Goal: Task Accomplishment & Management: Use online tool/utility

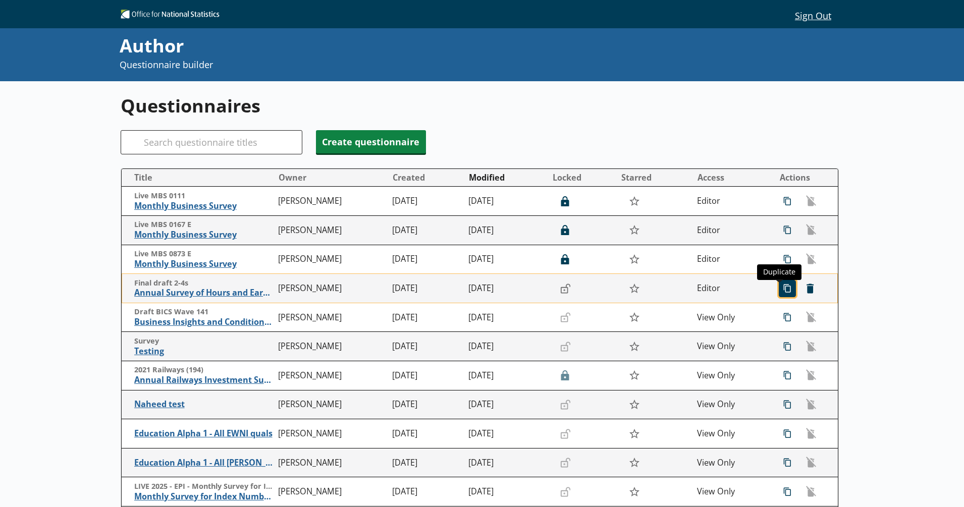
click at [785, 293] on span "icon-copy Duplicate" at bounding box center [787, 289] width 16 height 16
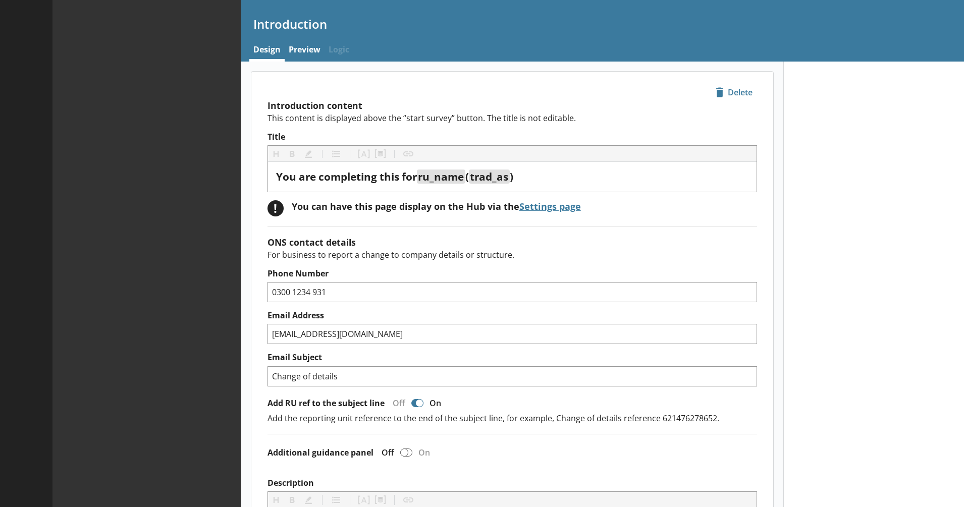
type textarea "x"
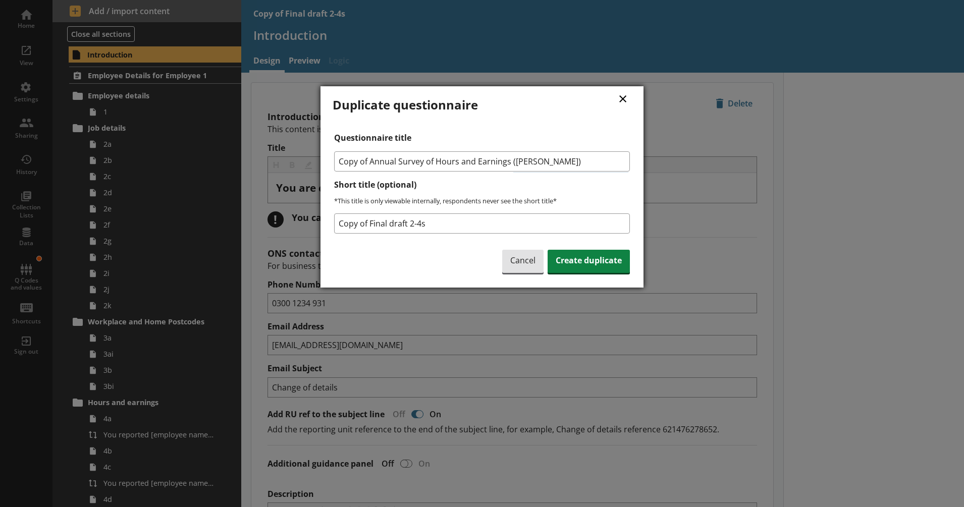
drag, startPoint x: 371, startPoint y: 162, endPoint x: 333, endPoint y: 162, distance: 37.8
click at [333, 162] on div "Questionnaire title Copy of Annual Survey of Hours and Earnings ([PERSON_NAME])…" at bounding box center [481, 204] width 299 height 143
type input "Annual Survey of Hours and Earnings ([PERSON_NAME])"
drag, startPoint x: 434, startPoint y: 221, endPoint x: 324, endPoint y: 226, distance: 110.1
click at [324, 226] on div "× Duplicate questionnaire Questionnaire title Annual Survey of Hours and Earnin…" at bounding box center [481, 186] width 323 height 201
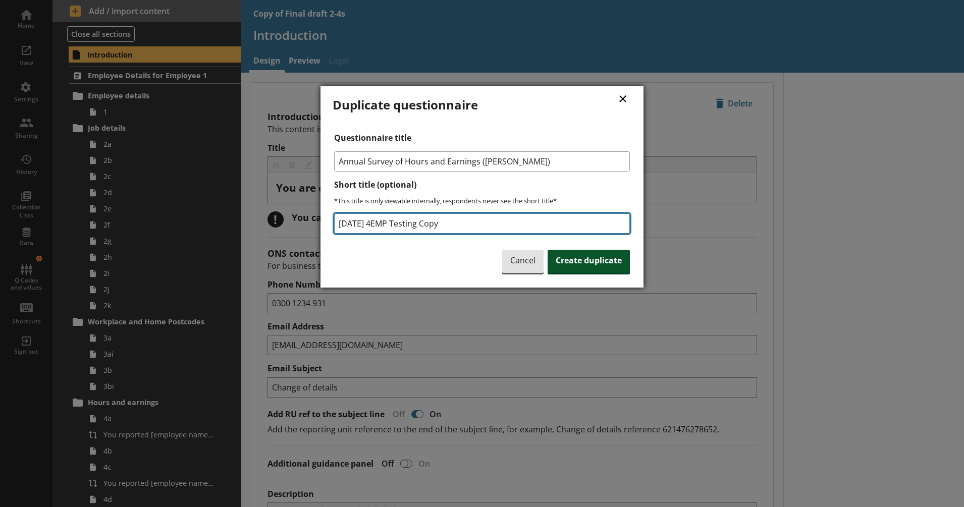
type input "[DATE] 4EMP Testing Copy"
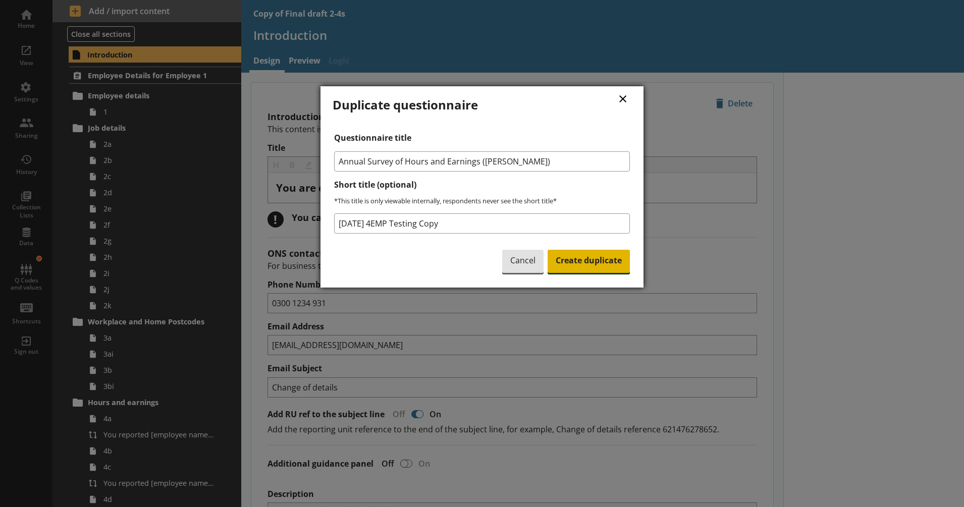
click at [576, 262] on span "Create duplicate" at bounding box center [588, 261] width 82 height 23
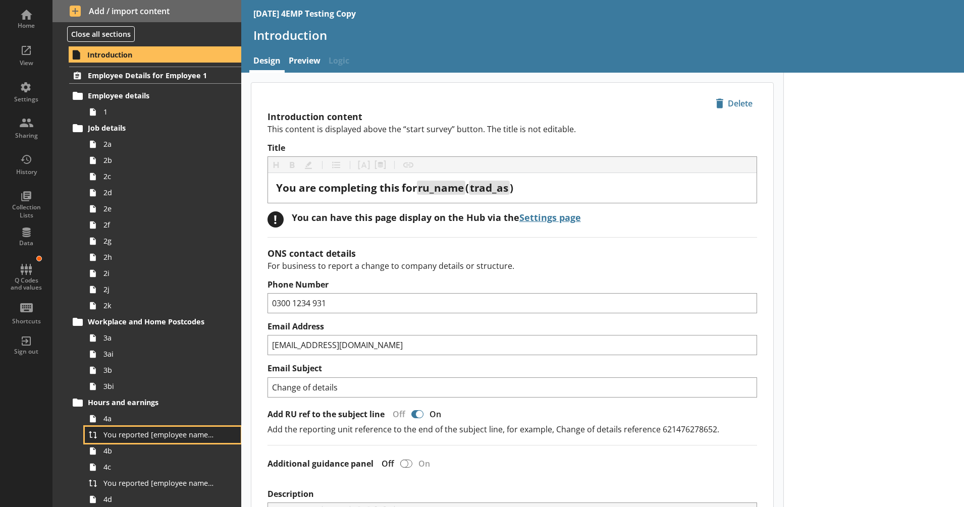
click at [164, 442] on link "You reported [employee name]'s pay period that included [Reference Date] to be …" at bounding box center [163, 435] width 156 height 16
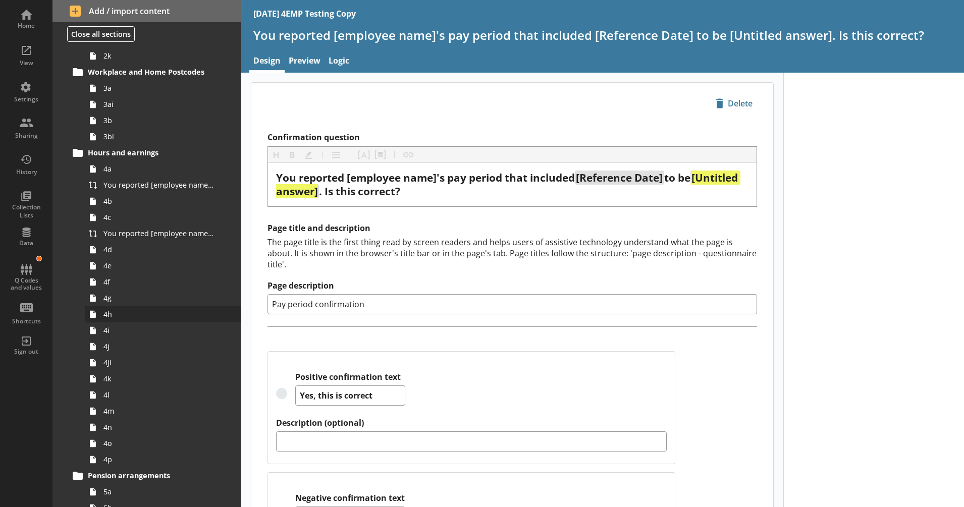
scroll to position [1261, 0]
click at [164, 185] on span "You reported [employee name]'s pay period that included [Reference Date] to be …" at bounding box center [158, 183] width 111 height 10
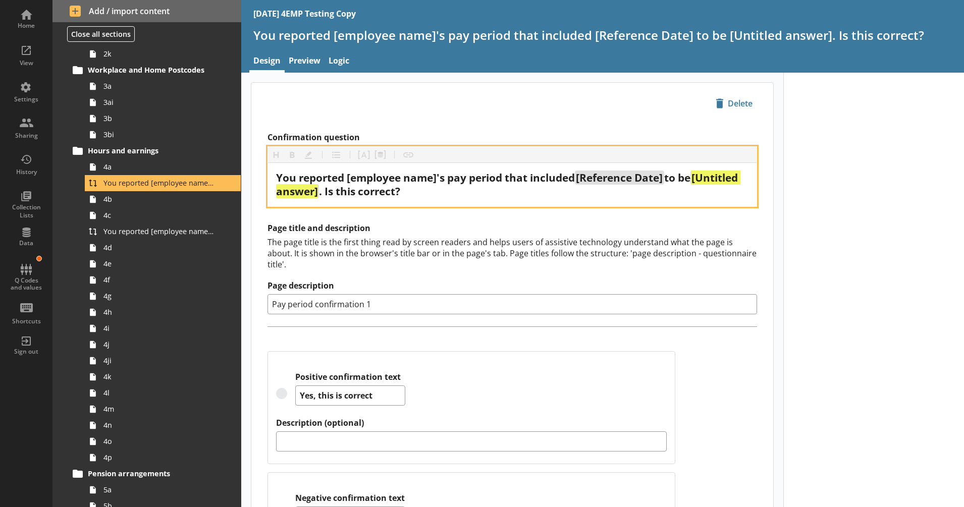
click at [367, 194] on span "[Untitled answer]" at bounding box center [508, 185] width 465 height 28
click at [361, 158] on button "Pipe answer" at bounding box center [364, 155] width 16 height 16
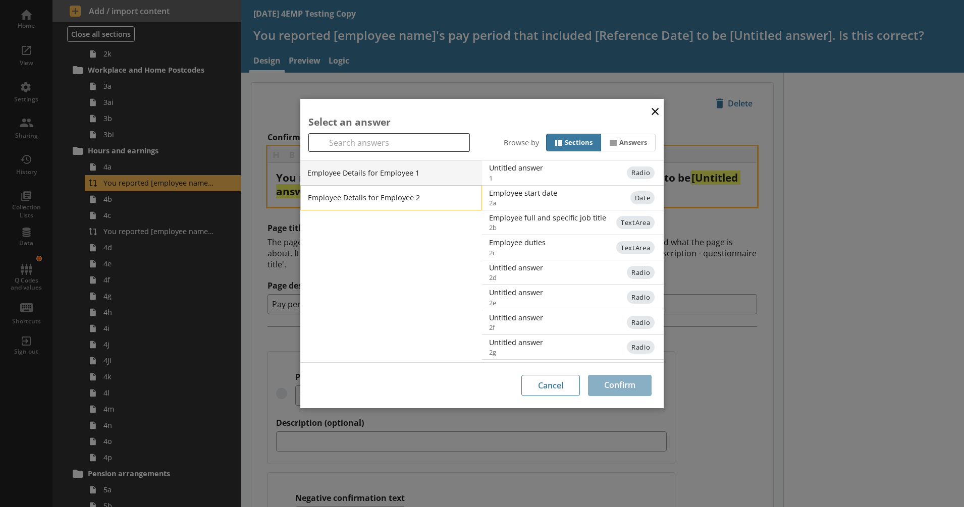
click at [410, 196] on li "Employee Details for Employee 2" at bounding box center [391, 197] width 182 height 25
click at [852, 311] on div "× Select an answer Search Browse by Sections Answers Employee Details for Emplo…" at bounding box center [482, 253] width 964 height 507
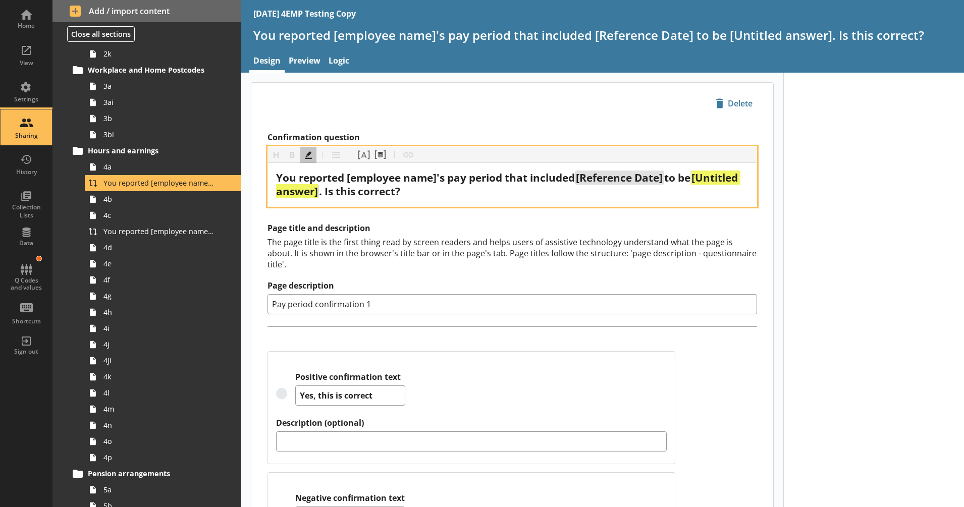
click at [30, 127] on div "Sharing" at bounding box center [26, 126] width 35 height 35
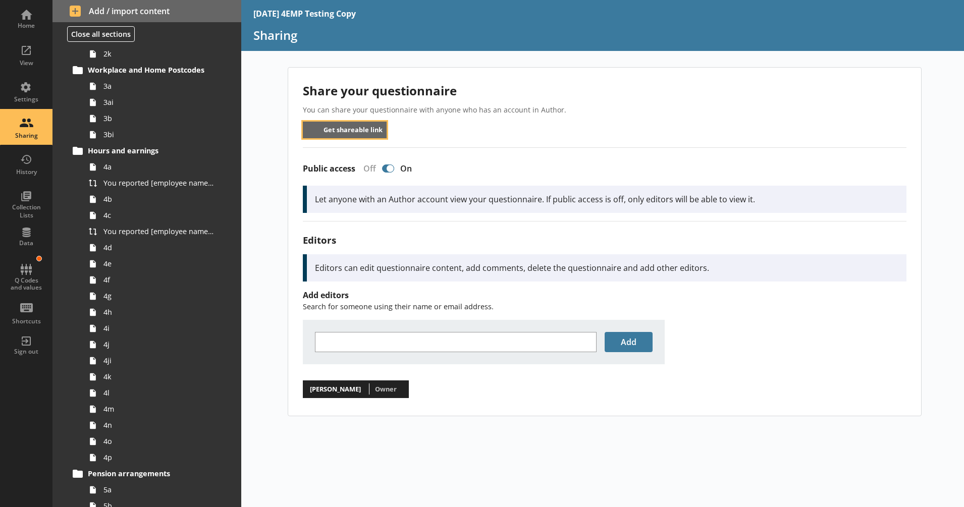
click at [329, 128] on button "Get shareable link" at bounding box center [345, 130] width 84 height 17
click at [30, 24] on div "Home" at bounding box center [26, 26] width 35 height 8
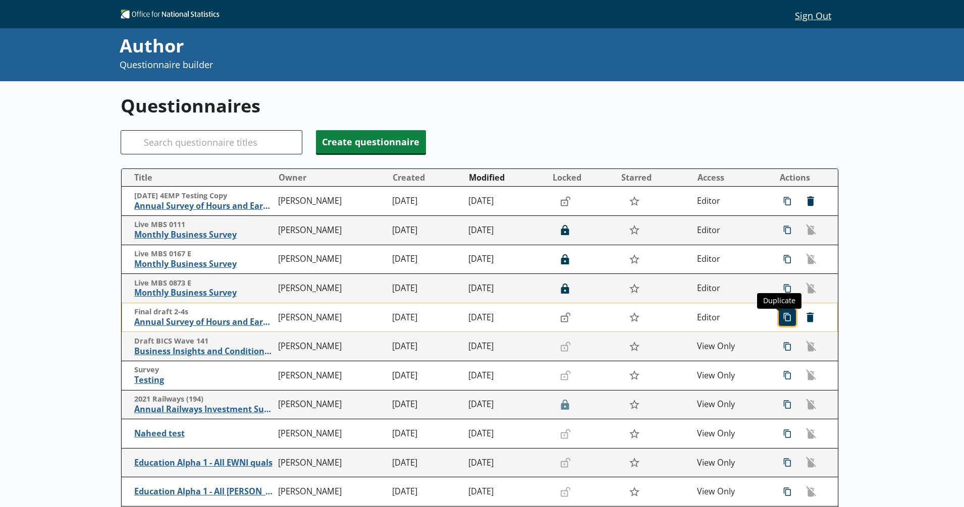
click at [779, 320] on span "icon-copy Duplicate" at bounding box center [787, 317] width 16 height 16
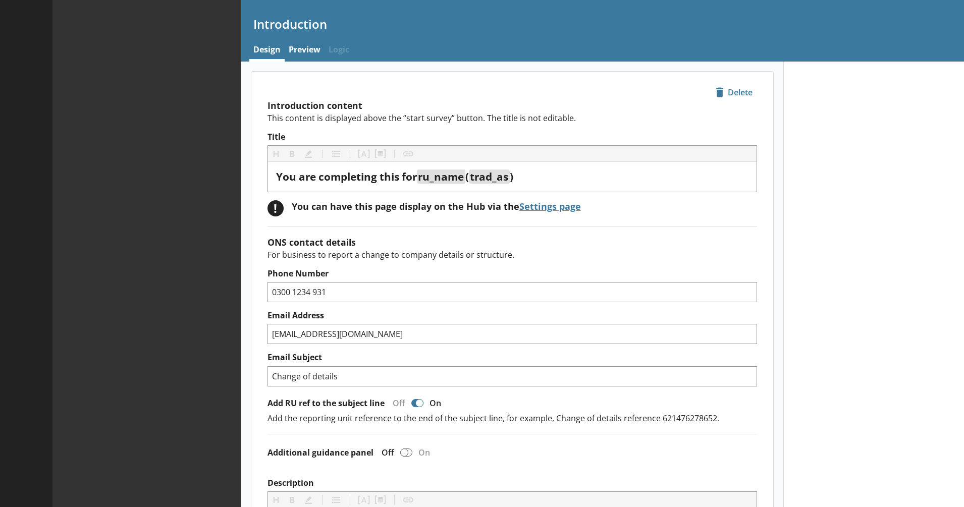
type textarea "x"
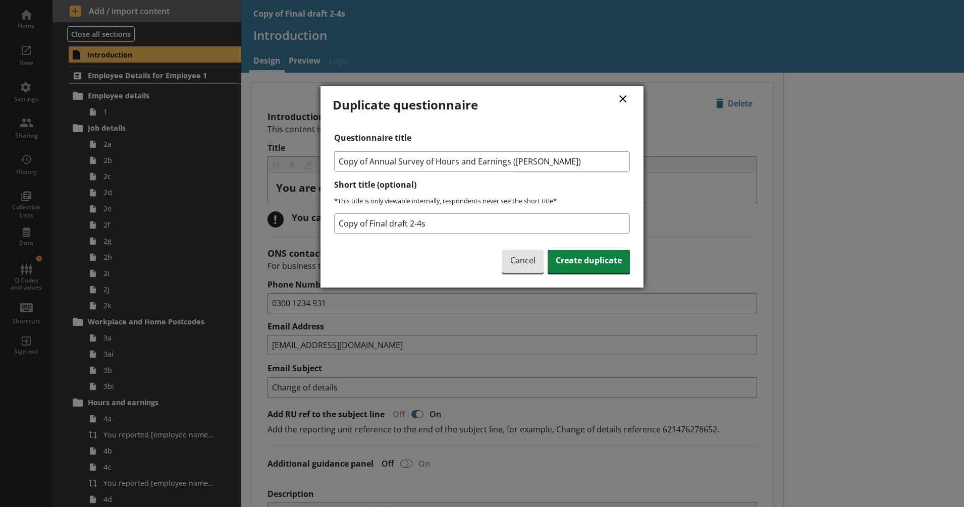
drag, startPoint x: 366, startPoint y: 158, endPoint x: 319, endPoint y: 158, distance: 47.4
click at [319, 158] on div "× Duplicate questionnaire Questionnaire title Copy of Annual Survey of Hours an…" at bounding box center [482, 253] width 964 height 507
type input "Annual Survey of Hours and Earnings ([PERSON_NAME])"
drag, startPoint x: 371, startPoint y: 226, endPoint x: 307, endPoint y: 221, distance: 64.7
click at [307, 221] on div "× Duplicate questionnaire Questionnaire title Annual Survey of Hours and Earnin…" at bounding box center [482, 253] width 964 height 507
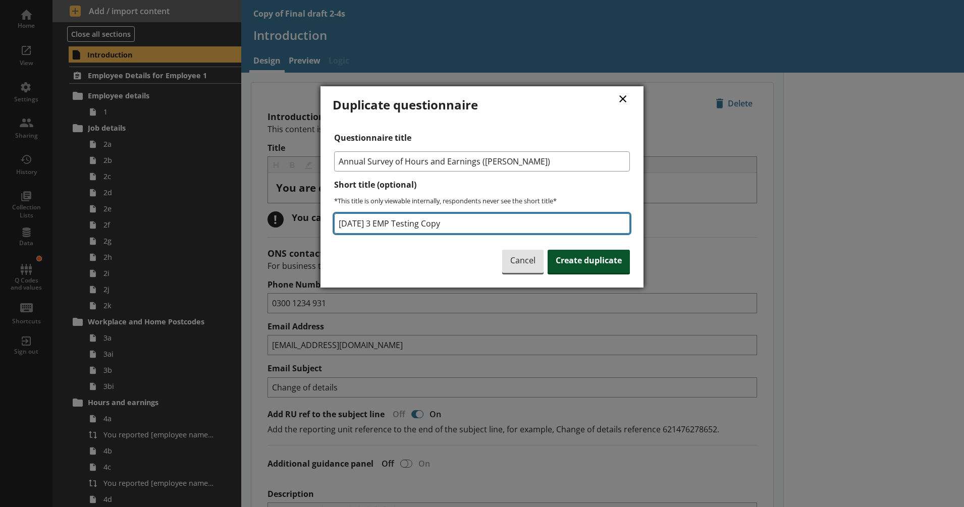
type input "[DATE] 3 EMP Testing Copy"
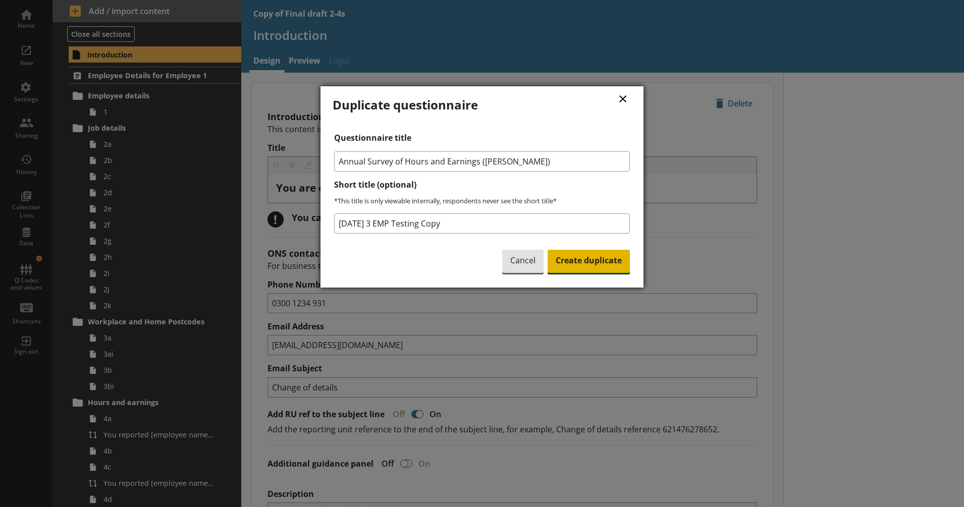
click at [558, 262] on span "Create duplicate" at bounding box center [588, 261] width 82 height 23
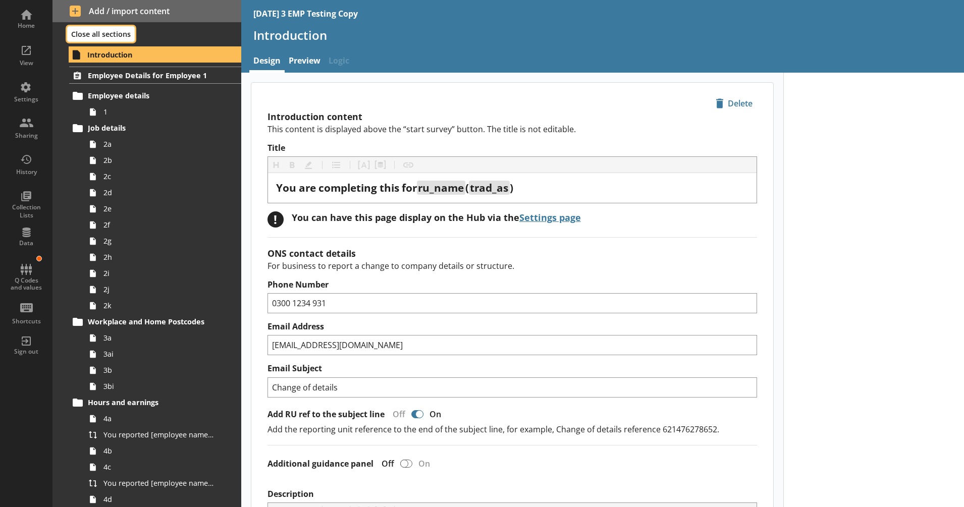
click at [126, 37] on button "Close all sections" at bounding box center [101, 34] width 68 height 16
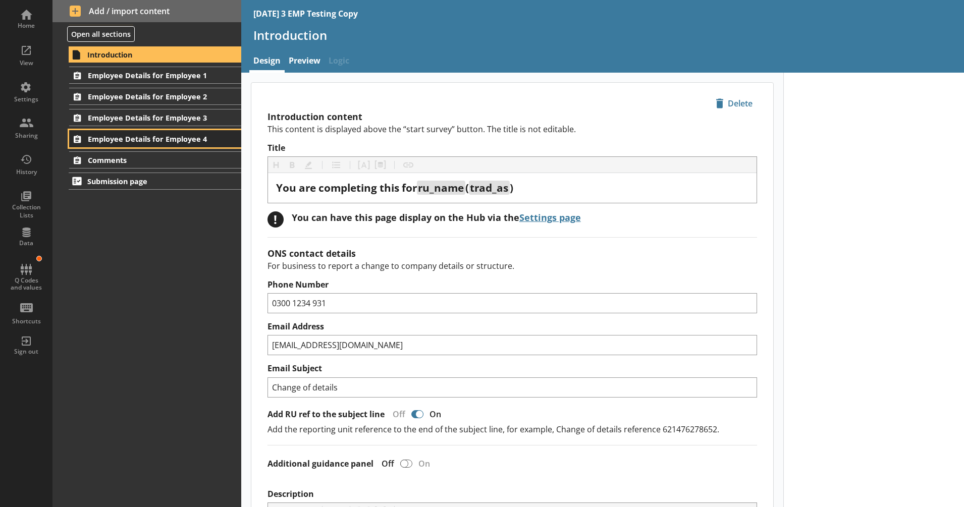
click at [187, 134] on span "Employee Details for Employee 4" at bounding box center [149, 139] width 123 height 10
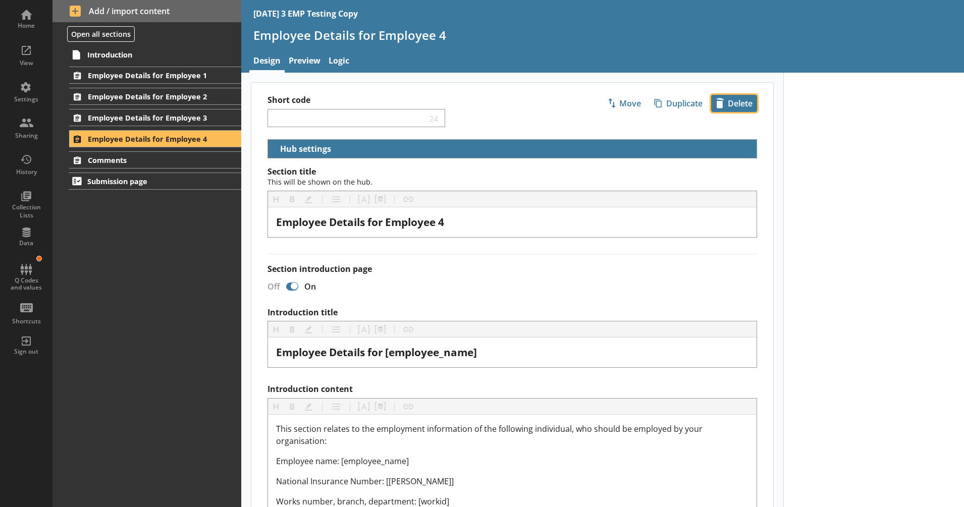
click at [733, 108] on span "icon-delete Created with Sketch. [GEOGRAPHIC_DATA]" at bounding box center [733, 103] width 45 height 16
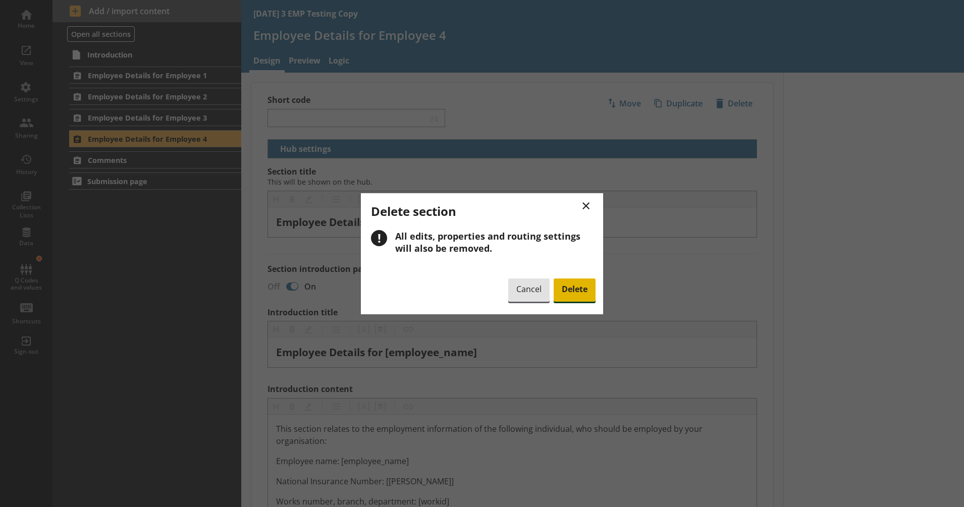
click at [577, 288] on span "Delete" at bounding box center [574, 289] width 42 height 23
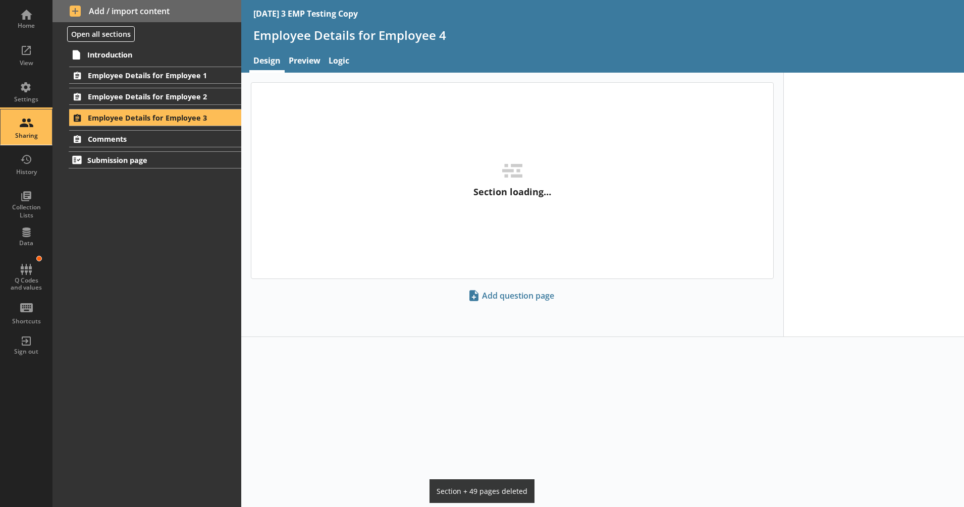
click at [22, 129] on div "Sharing" at bounding box center [26, 126] width 35 height 35
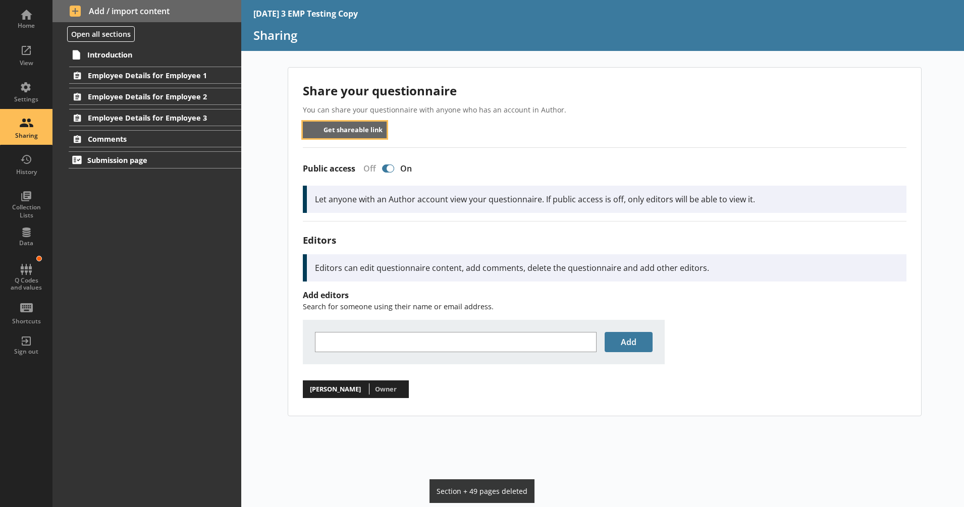
click at [318, 129] on button "Get shareable link" at bounding box center [345, 130] width 84 height 17
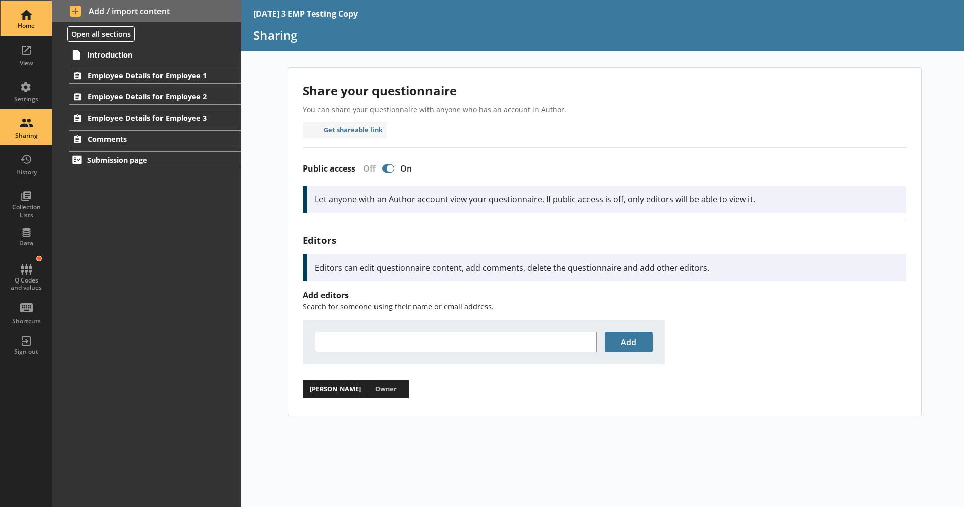
click at [26, 20] on div "Home" at bounding box center [26, 18] width 35 height 35
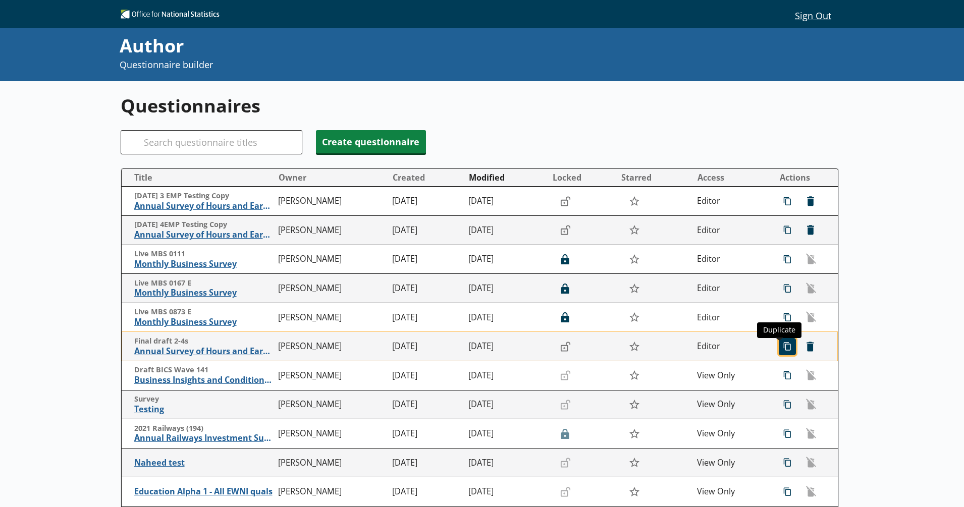
click at [779, 348] on span "icon-copy Duplicate" at bounding box center [787, 347] width 16 height 16
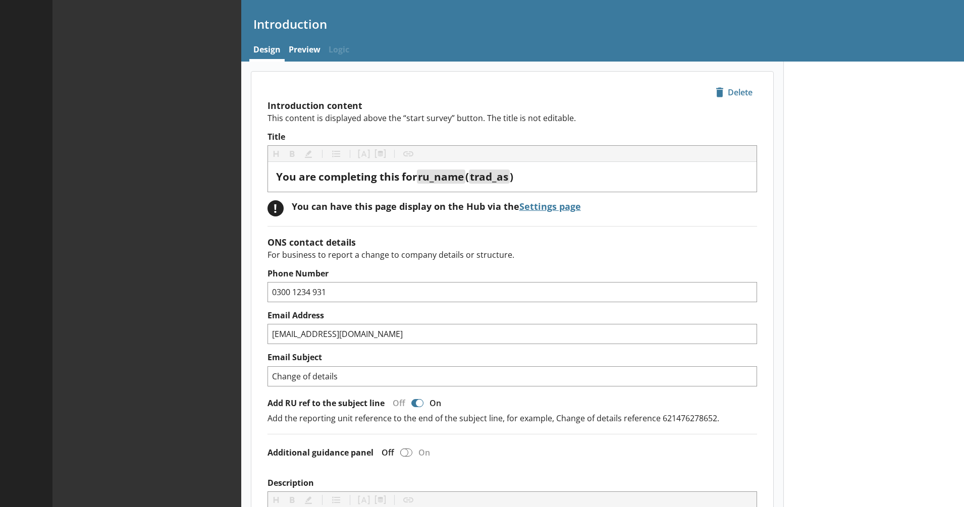
type textarea "x"
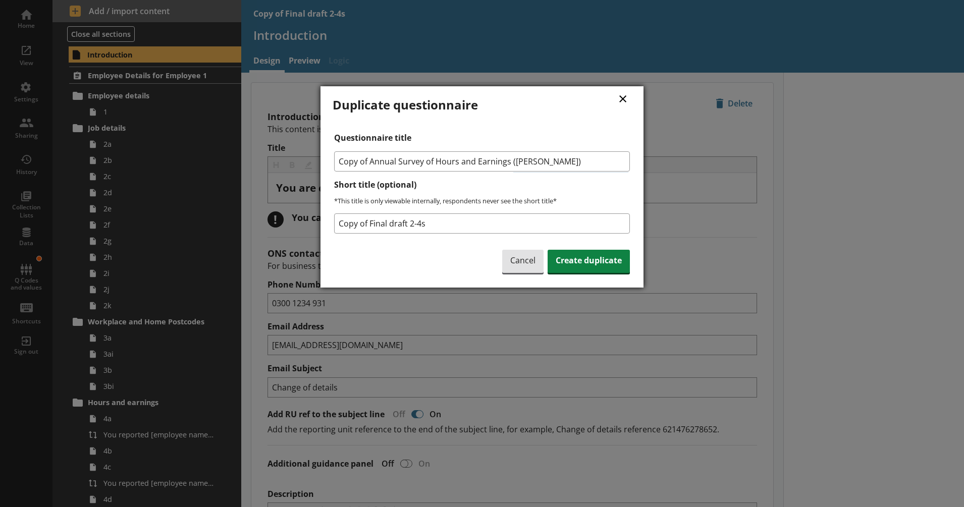
drag, startPoint x: 368, startPoint y: 159, endPoint x: 309, endPoint y: 156, distance: 59.6
click at [309, 156] on div "× Duplicate questionnaire Questionnaire title Copy of Annual Survey of Hours an…" at bounding box center [482, 253] width 964 height 507
type input "Annual Survey of Hours and Earnings ([PERSON_NAME])"
drag, startPoint x: 440, startPoint y: 227, endPoint x: 301, endPoint y: 227, distance: 139.7
click at [301, 227] on div "× Duplicate questionnaire Questionnaire title Annual Survey of Hours and Earnin…" at bounding box center [482, 253] width 964 height 507
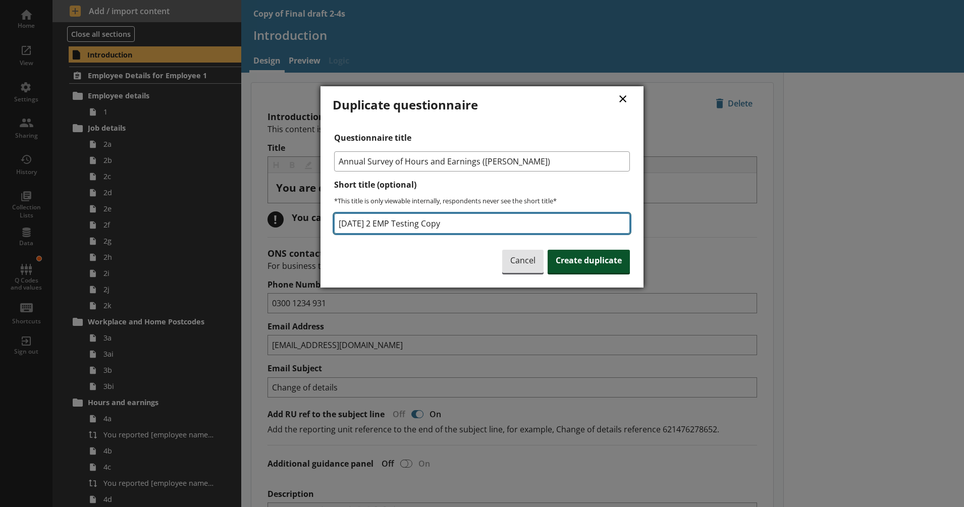
type input "[DATE] 2 EMP Testing Copy"
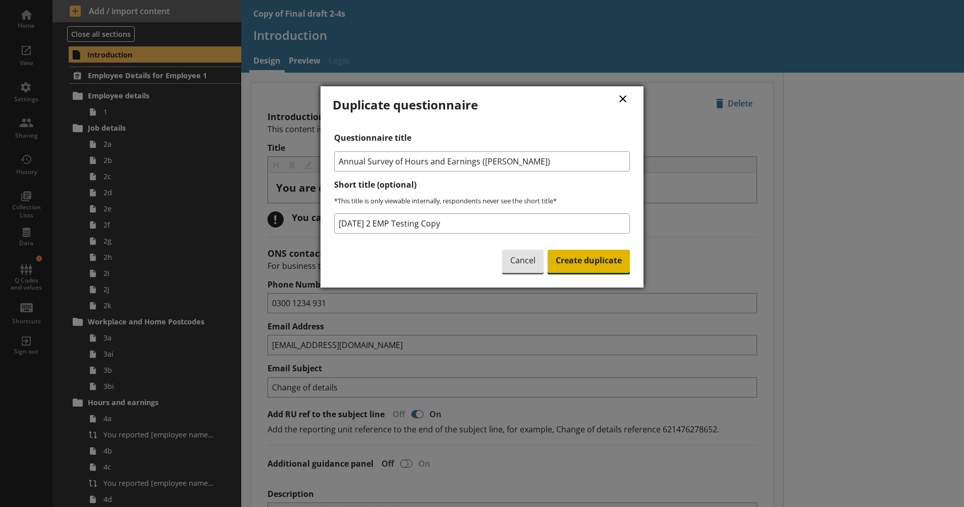
click at [583, 262] on span "Create duplicate" at bounding box center [588, 261] width 82 height 23
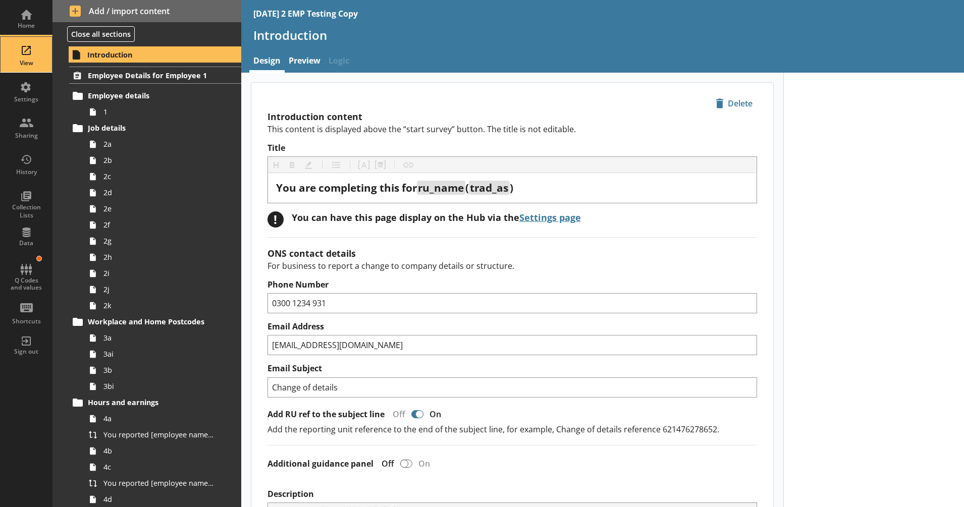
click at [35, 63] on div "View" at bounding box center [26, 63] width 35 height 8
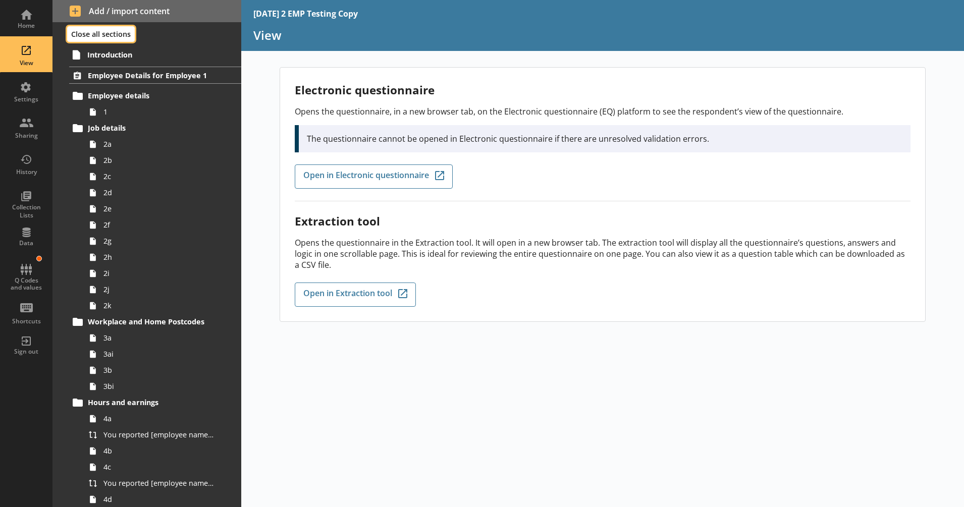
click at [118, 29] on button "Close all sections" at bounding box center [101, 34] width 68 height 16
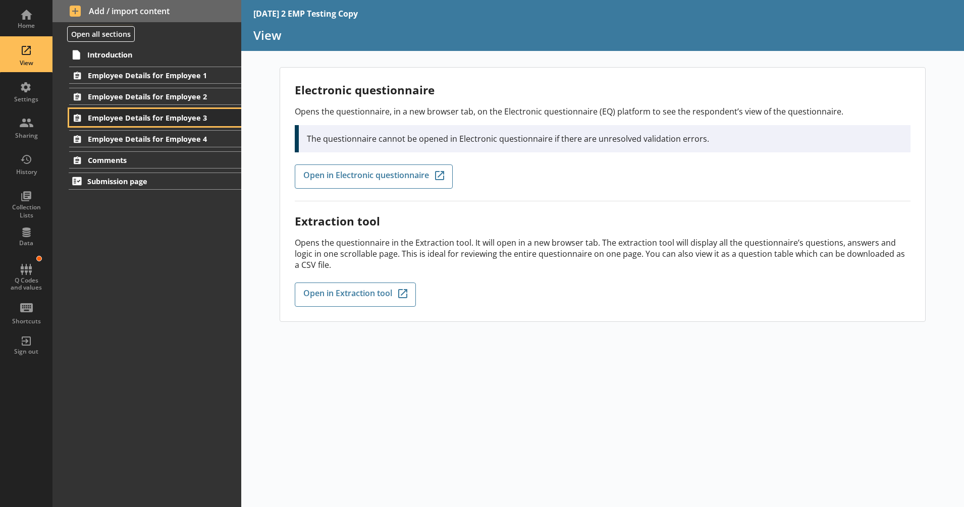
click at [194, 120] on span "Employee Details for Employee 3" at bounding box center [149, 118] width 123 height 10
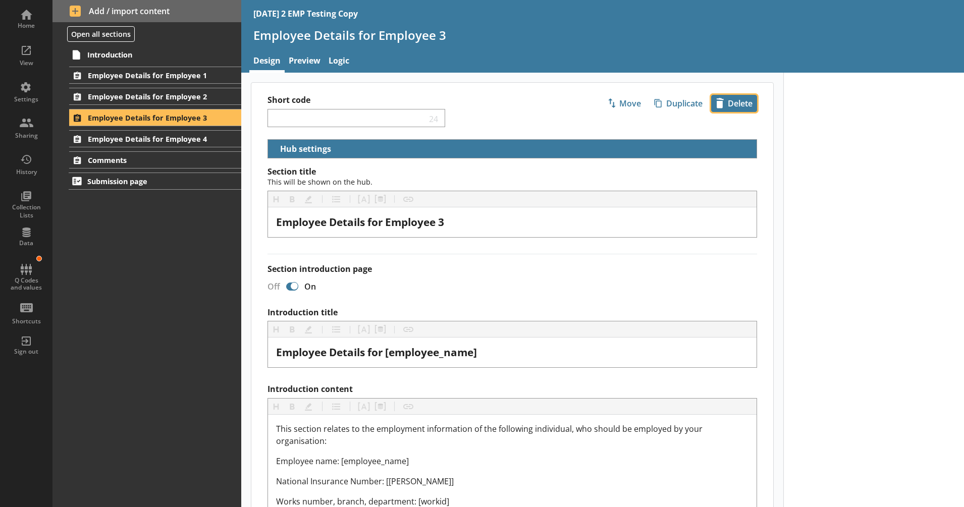
click at [727, 105] on span "icon-delete Created with Sketch. [GEOGRAPHIC_DATA]" at bounding box center [733, 103] width 45 height 16
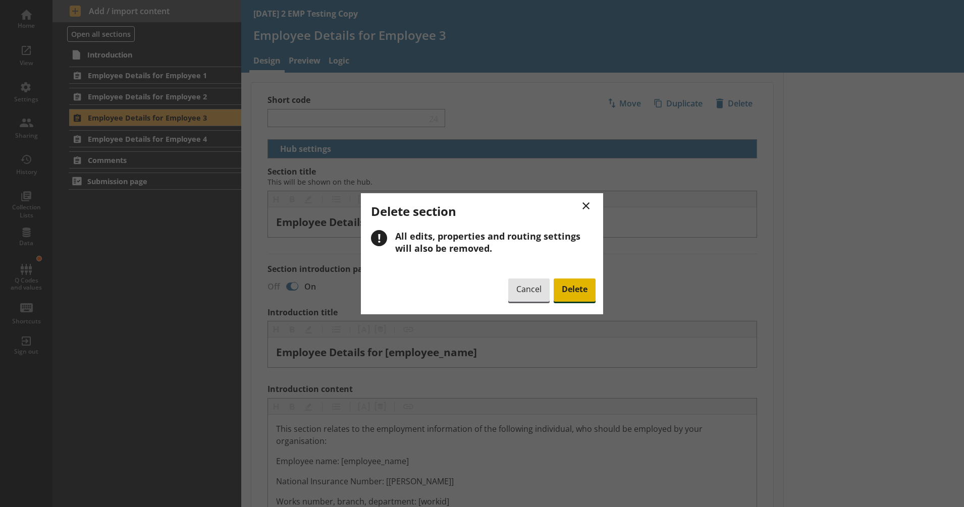
click at [591, 285] on span "Delete" at bounding box center [574, 289] width 42 height 23
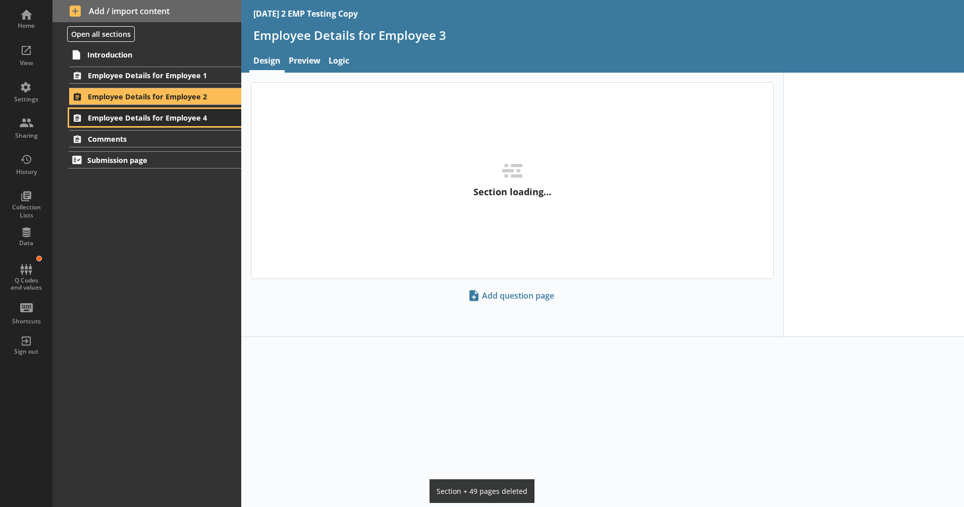
click at [216, 119] on link "Employee Details for Employee 4" at bounding box center [155, 117] width 172 height 17
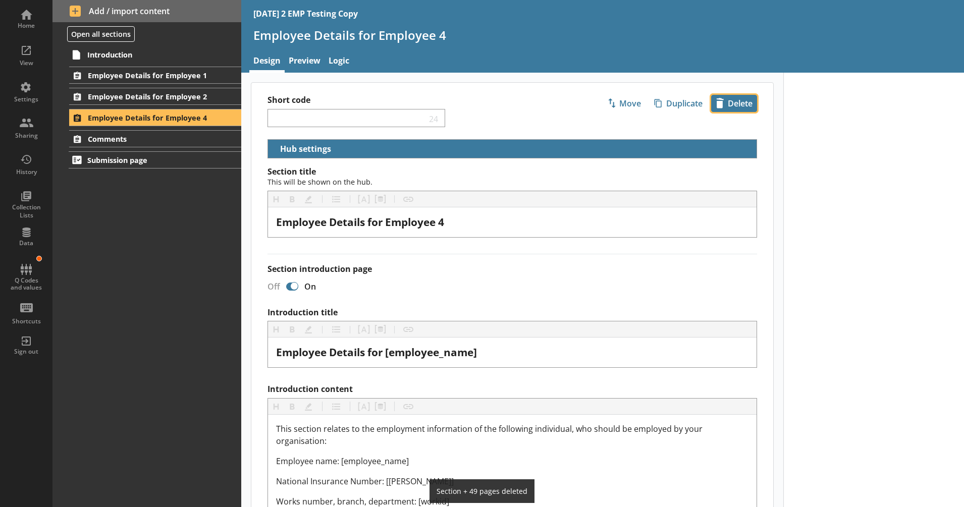
click at [714, 106] on span "icon-delete Created with Sketch. [GEOGRAPHIC_DATA]" at bounding box center [733, 103] width 45 height 16
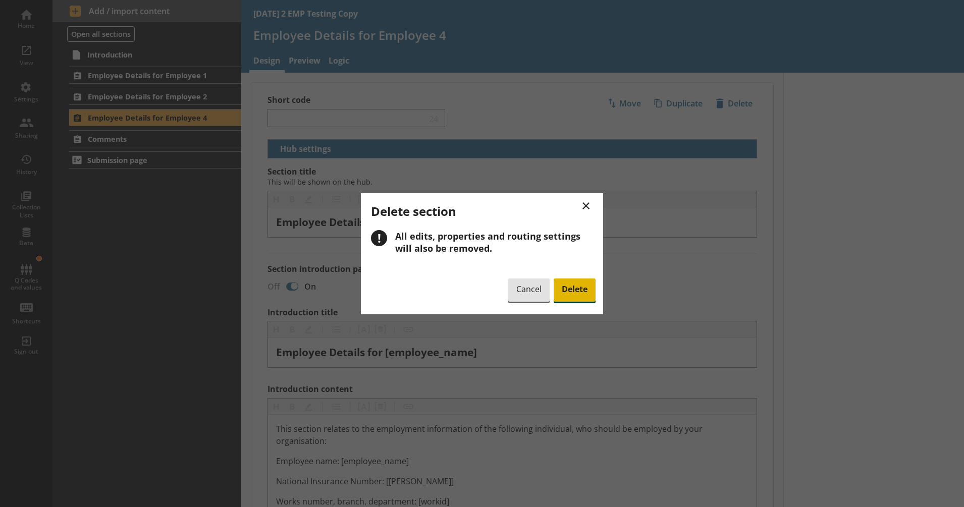
click at [565, 289] on span "Delete" at bounding box center [574, 289] width 42 height 23
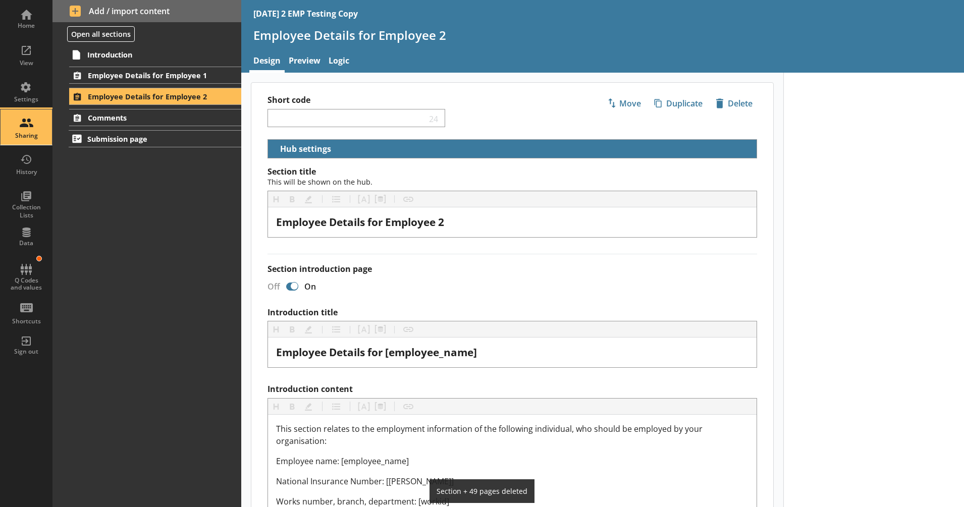
click at [22, 126] on div "Sharing" at bounding box center [26, 126] width 35 height 35
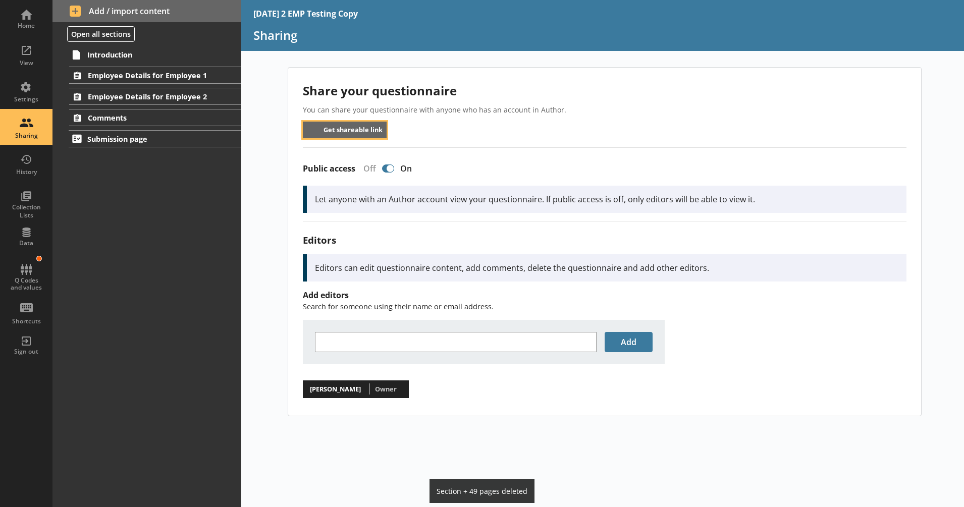
click at [341, 130] on button "Get shareable link" at bounding box center [345, 130] width 84 height 17
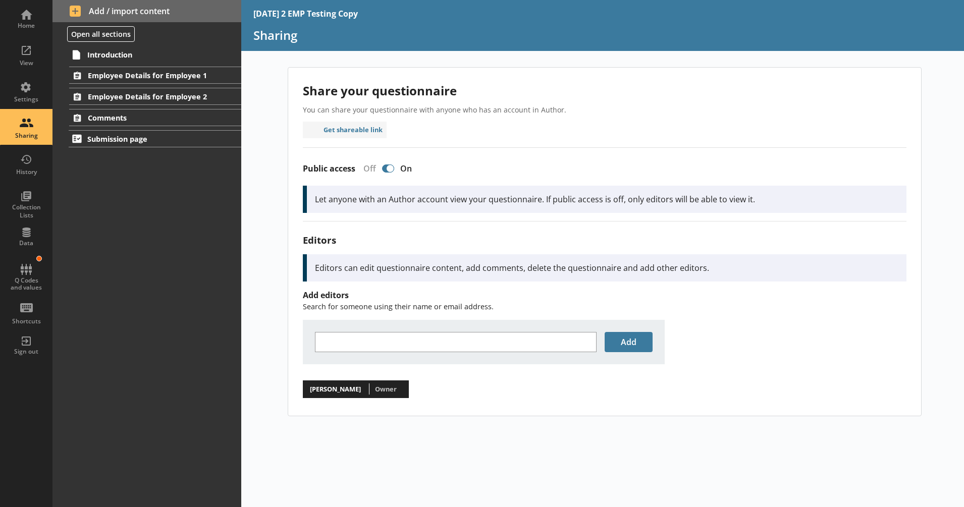
click at [195, 234] on div "Introduction Employee Details for Employee 1 Employee details 1 Job details 2a …" at bounding box center [146, 276] width 189 height 462
click at [34, 20] on div "Home" at bounding box center [26, 18] width 35 height 35
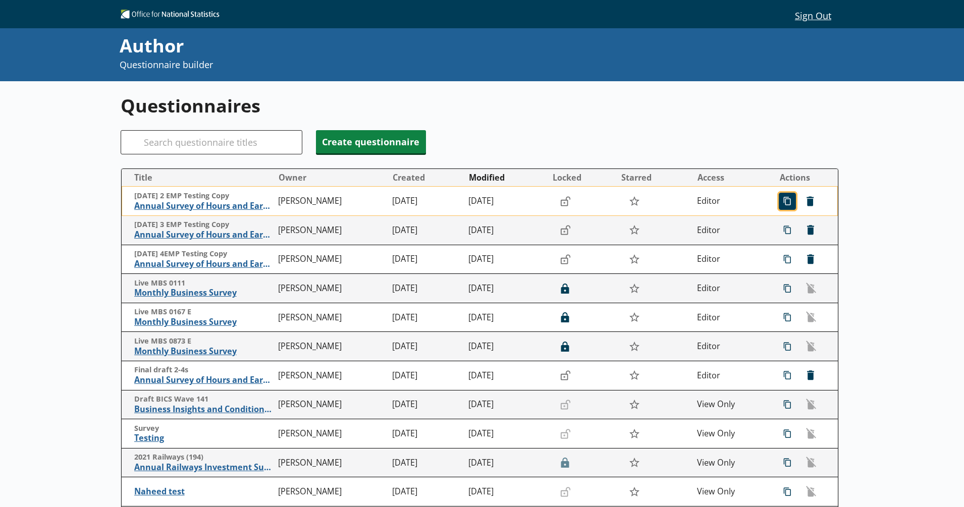
click at [779, 203] on span "icon-copy Duplicate" at bounding box center [787, 201] width 16 height 16
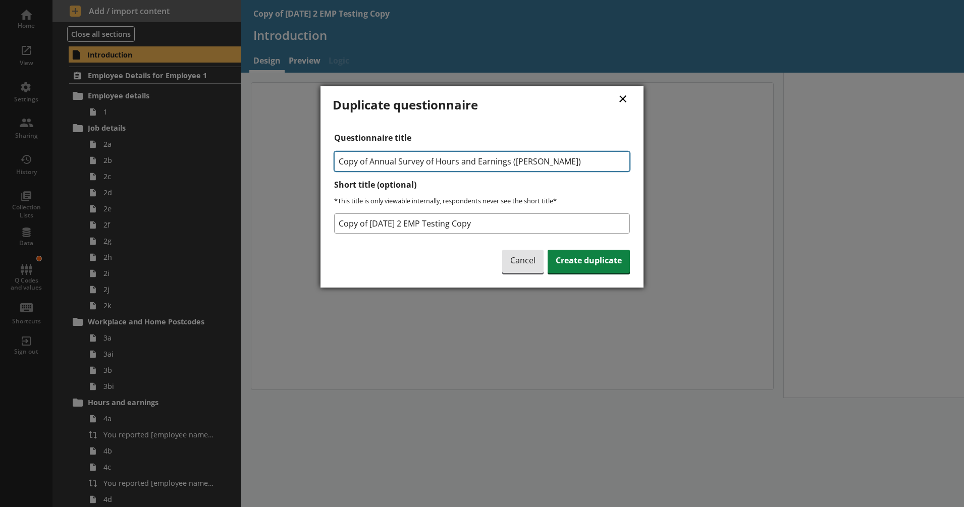
type textarea "x"
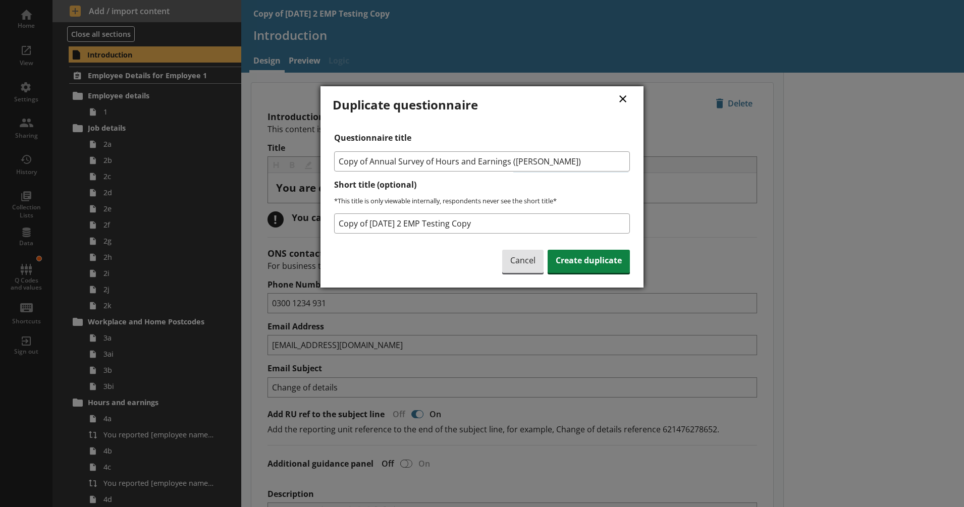
drag, startPoint x: 368, startPoint y: 161, endPoint x: 332, endPoint y: 159, distance: 35.9
click at [332, 159] on div "× Duplicate questionnaire Questionnaire title Copy of Annual Survey of Hours an…" at bounding box center [481, 186] width 323 height 201
type input "Annual Survey of Hours and Earnings ([PERSON_NAME])"
drag, startPoint x: 371, startPoint y: 222, endPoint x: 309, endPoint y: 226, distance: 62.2
click at [309, 226] on div "× Duplicate questionnaire Questionnaire title Annual Survey of Hours and Earnin…" at bounding box center [482, 253] width 964 height 507
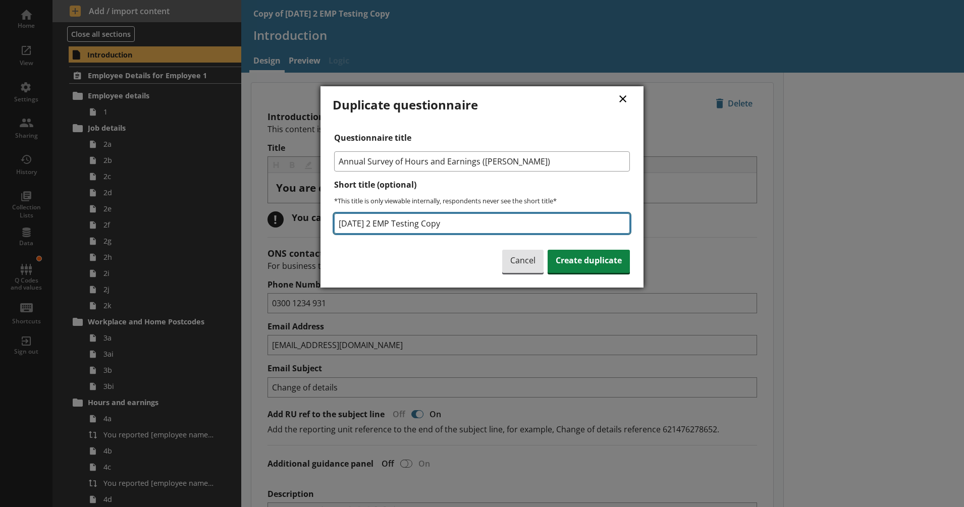
click at [469, 223] on input "[DATE] 2 EMP Testing Copy" at bounding box center [482, 223] width 296 height 20
click at [396, 222] on input "[DATE] 2 EMP Testing Copy" at bounding box center [482, 223] width 296 height 20
type input "[DATE] 2 EMP B Testing Copy"
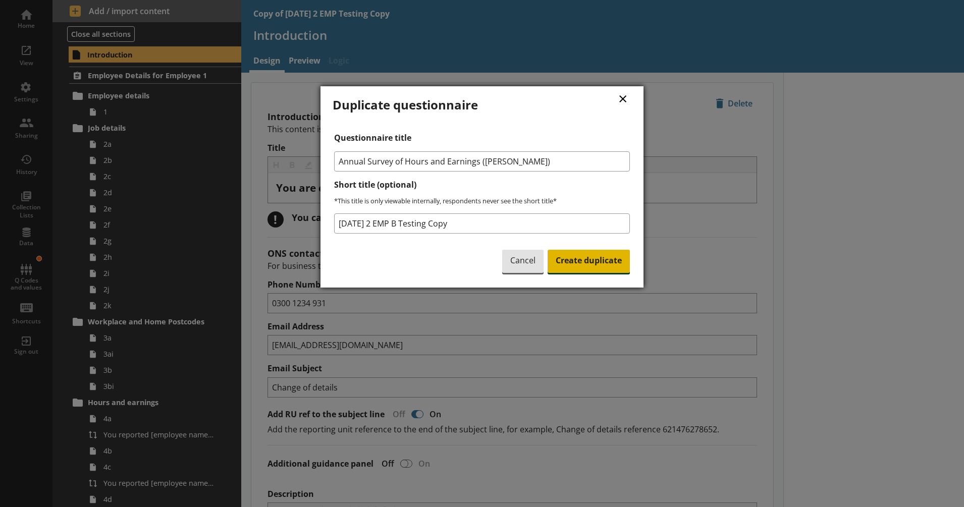
click at [592, 262] on span "Create duplicate" at bounding box center [588, 261] width 82 height 23
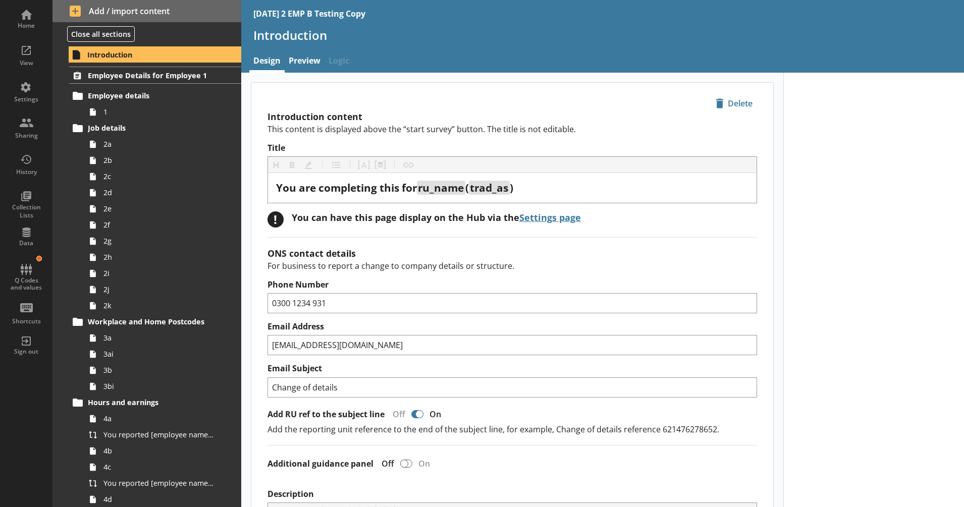
type textarea "x"
click at [95, 24] on div "Add / import content Close all sections Introduction Employee Details for Emplo…" at bounding box center [146, 253] width 189 height 507
click at [95, 29] on button "Close all sections" at bounding box center [101, 34] width 68 height 16
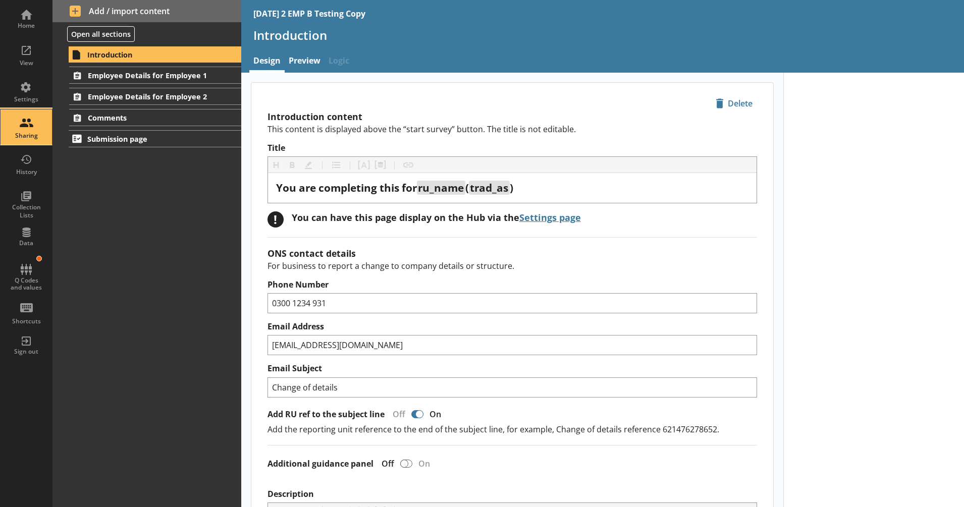
click at [37, 127] on div "Sharing" at bounding box center [26, 126] width 35 height 35
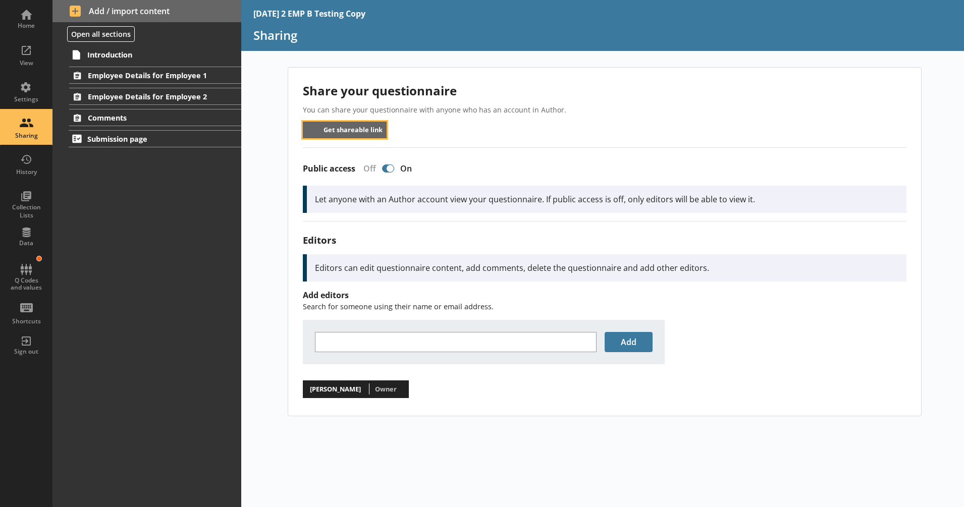
click at [365, 132] on button "Get shareable link" at bounding box center [345, 130] width 84 height 17
click at [194, 208] on div "Introduction Employee Details for Employee 1 Employee details 1 Job details 2a …" at bounding box center [146, 276] width 189 height 462
